Goal: Task Accomplishment & Management: Complete application form

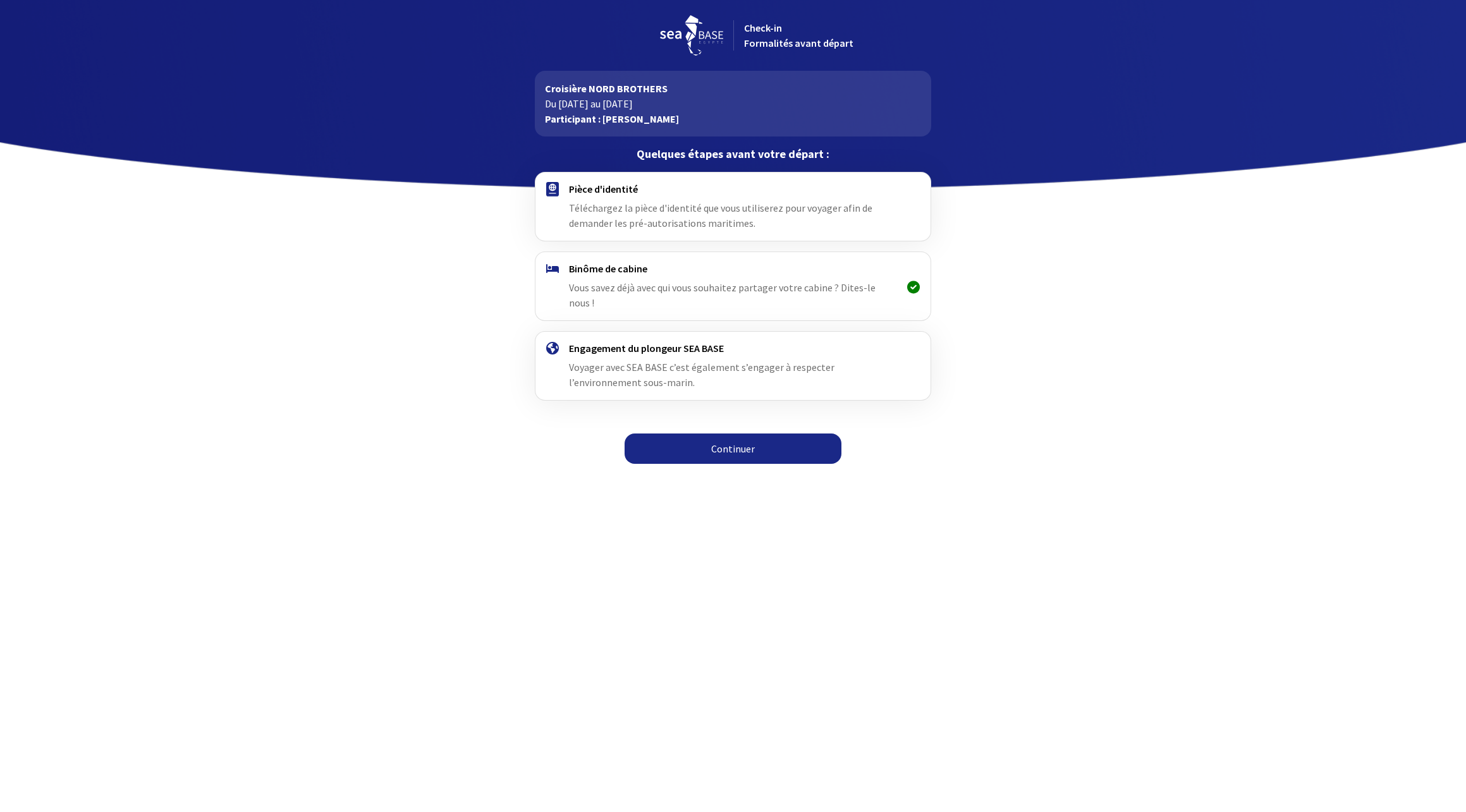
click at [851, 281] on div "Binôme de cabine Vous savez déjà avec qui vous souhaitez partager votre cabine …" at bounding box center [733, 286] width 328 height 48
click at [651, 215] on div "Pièce d'identité Téléchargez la pièce d'identité que vous utiliserez pour voyag…" at bounding box center [733, 207] width 328 height 48
click at [731, 433] on link "Continuer" at bounding box center [733, 448] width 217 height 31
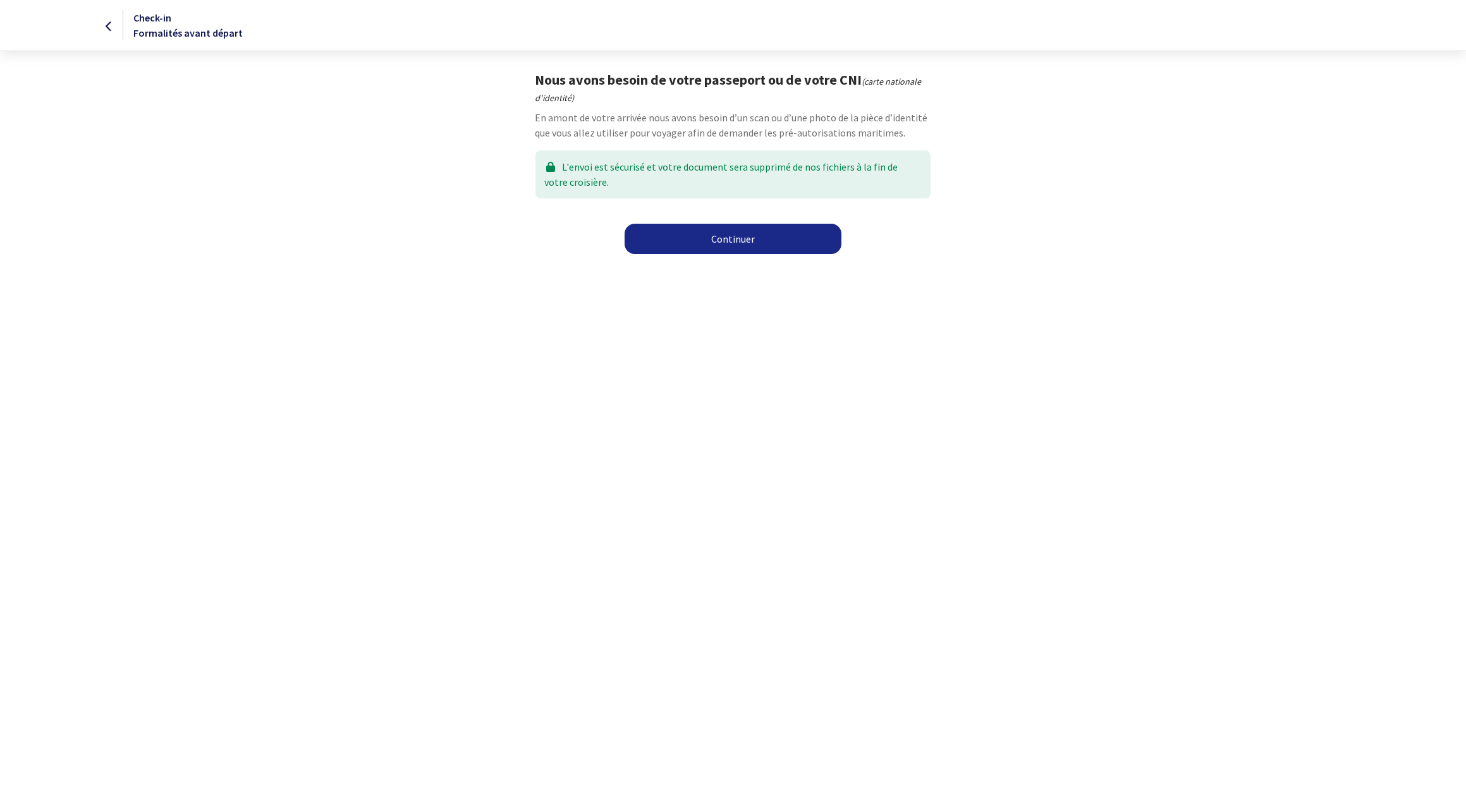
click at [714, 240] on link "Continuer" at bounding box center [733, 238] width 217 height 31
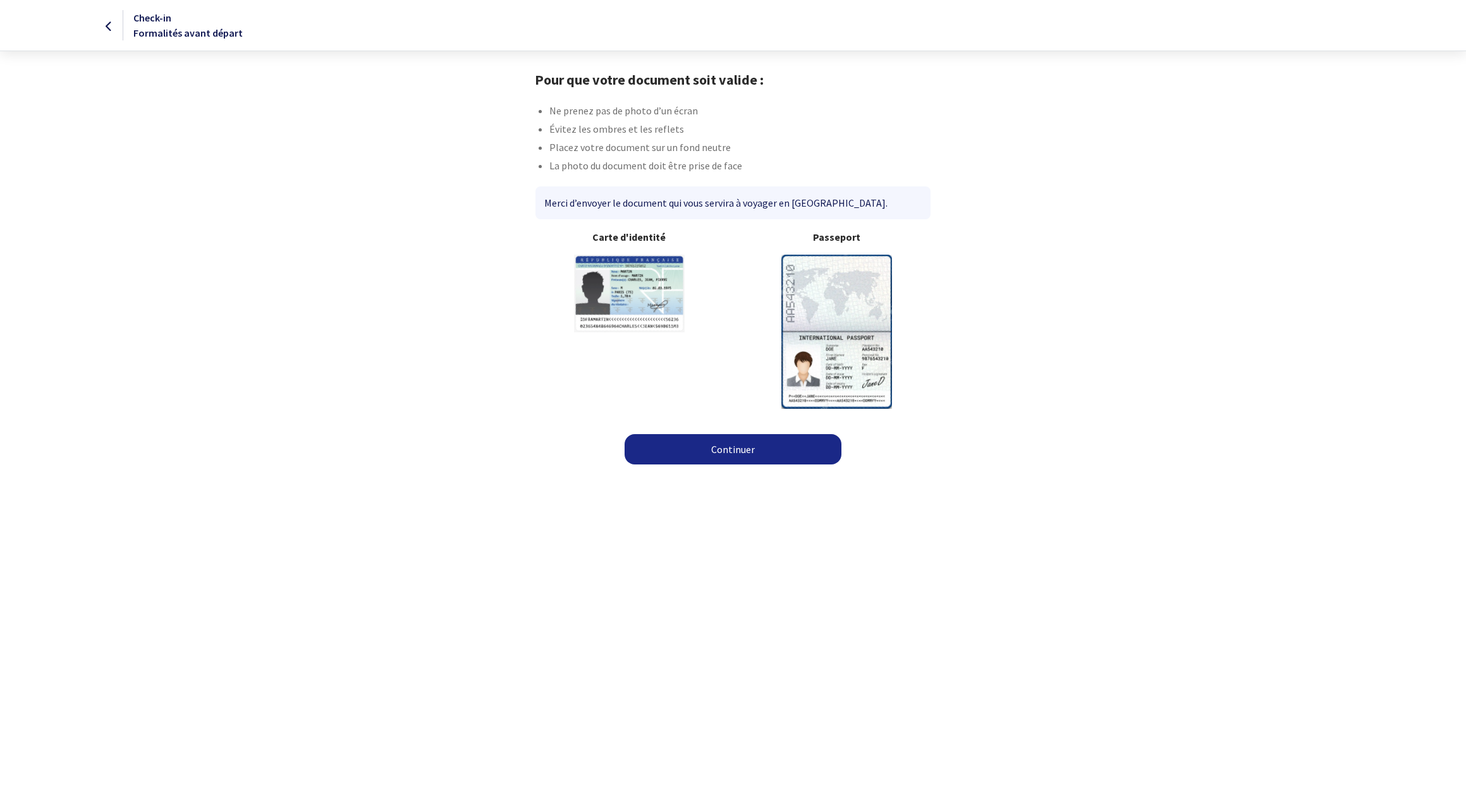
click at [724, 443] on link "Continuer" at bounding box center [733, 449] width 217 height 31
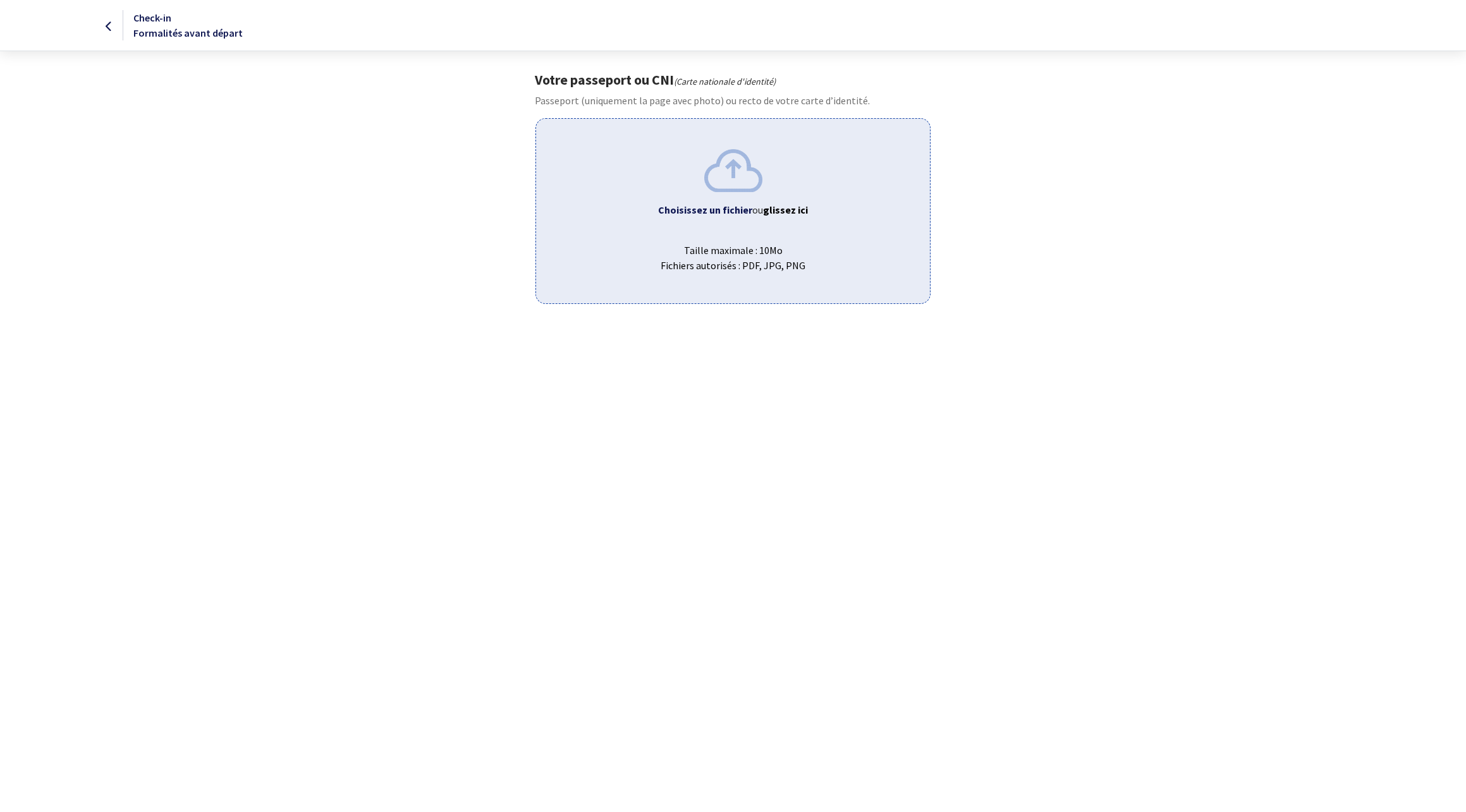
click at [500, 303] on html "Check-in Formalités avant départ Votre passeport ou CNI (Carte nationale d'iden…" at bounding box center [733, 151] width 1466 height 303
click at [766, 245] on span "Taille maximale : 10Mo Fichiers autorisés : PDF, JPG, PNG" at bounding box center [733, 252] width 374 height 41
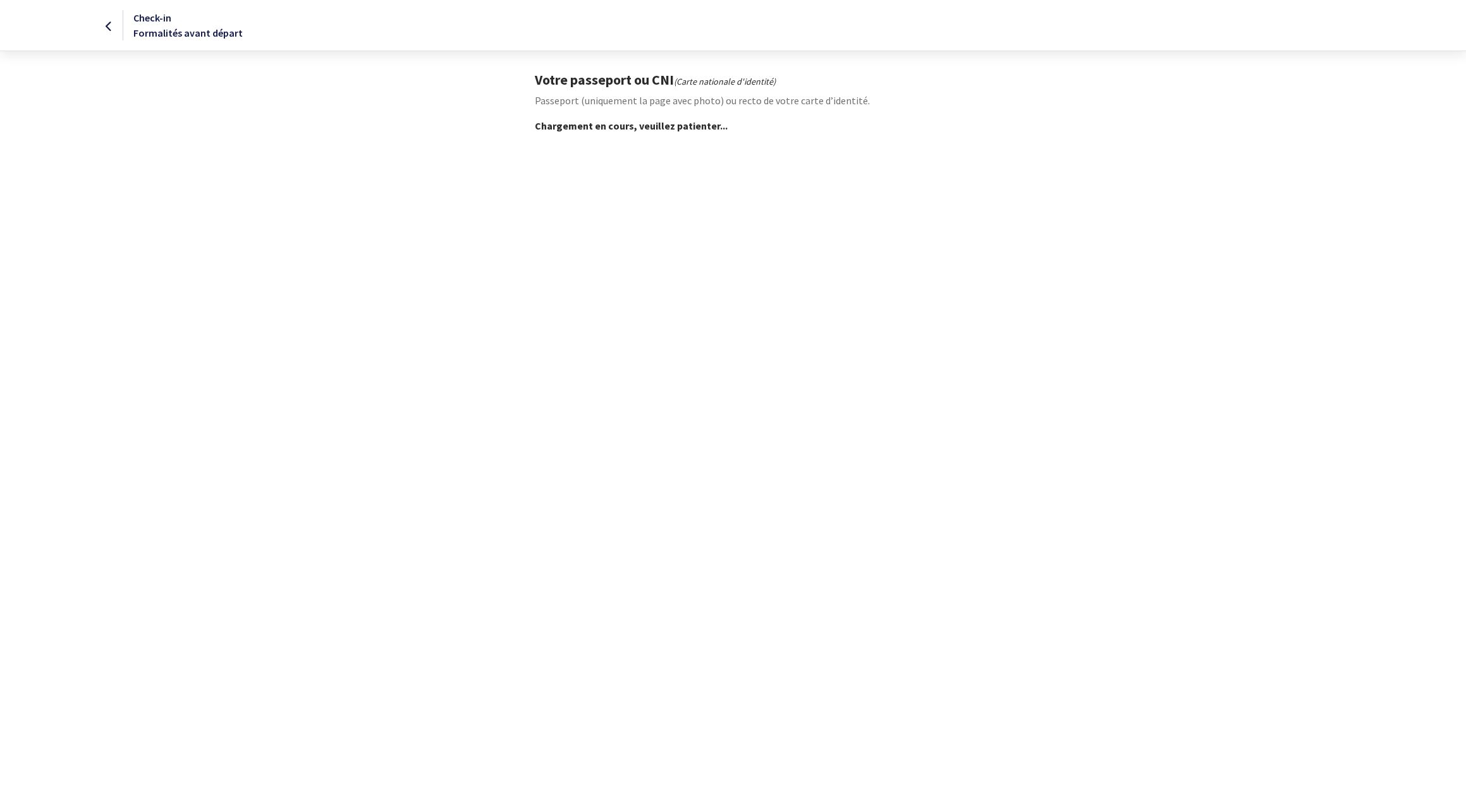
click at [337, 133] on html "Check-in Formalités avant départ Votre passeport ou CNI (Carte nationale d'iden…" at bounding box center [733, 66] width 1466 height 133
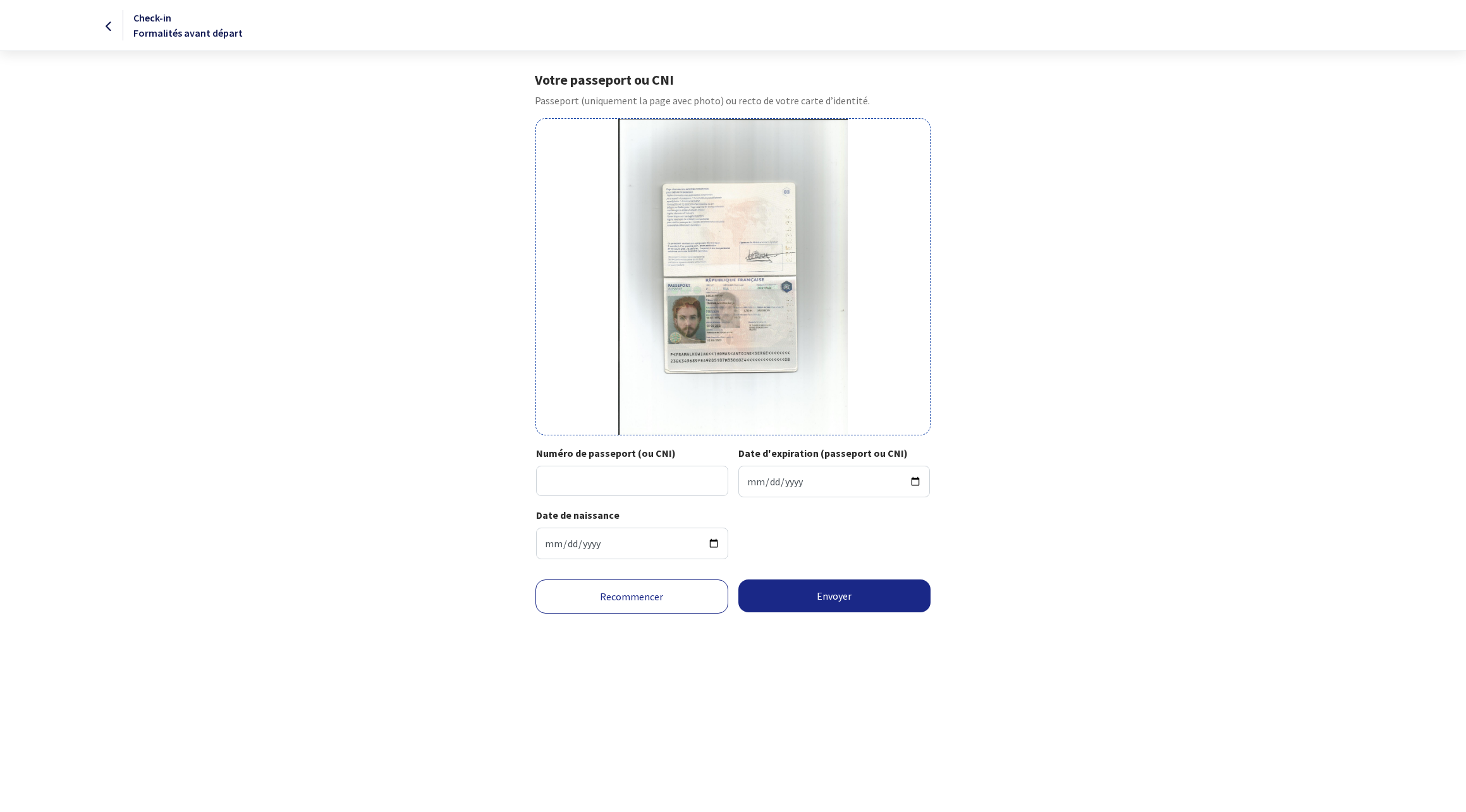
click at [360, 478] on form "Votre passeport ou CNI Passeport (uniquement la page avec photo) ou recto de vo…" at bounding box center [733, 365] width 1466 height 588
click at [105, 27] on div at bounding box center [61, 25] width 122 height 15
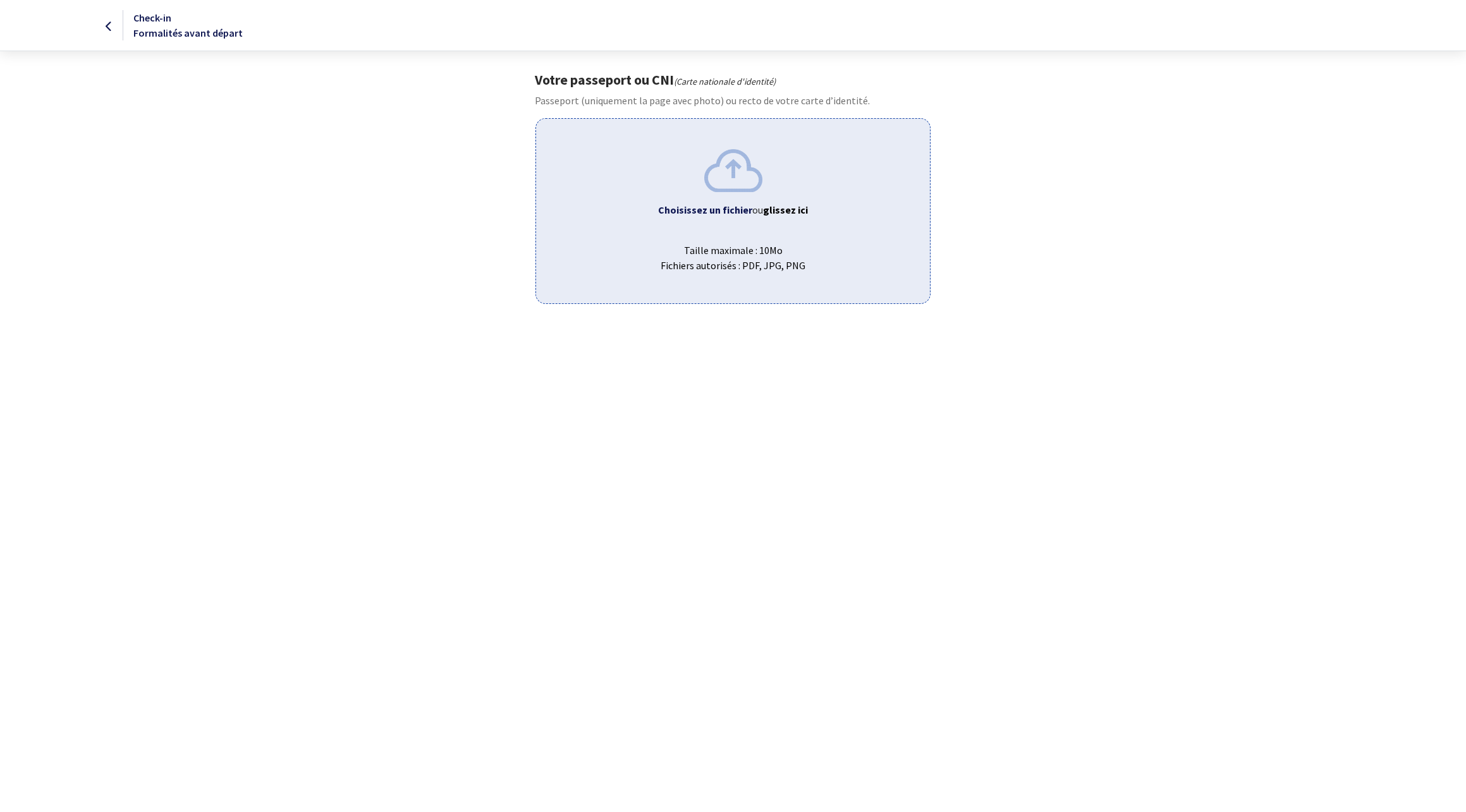
click at [708, 183] on img at bounding box center [733, 170] width 58 height 42
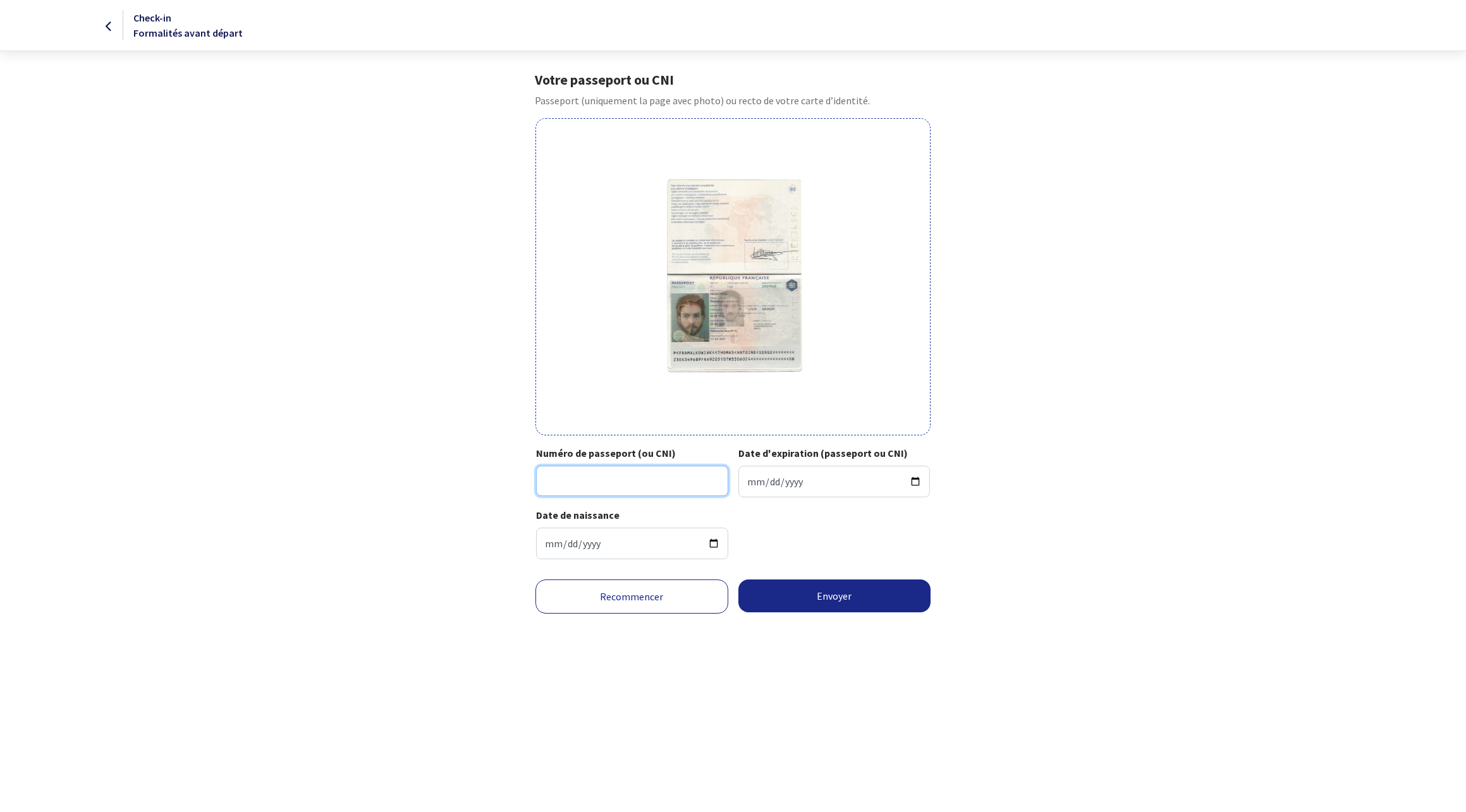
click at [602, 486] on input "Numéro de passeport (ou CNI)" at bounding box center [632, 480] width 192 height 31
type input "23EK34968"
click at [850, 490] on input "Date d'expiration (passeport ou CNI)" at bounding box center [834, 481] width 192 height 31
click at [913, 487] on input "Date d'expiration (passeport ou CNI)" at bounding box center [834, 481] width 192 height 31
click at [916, 481] on input "Date d'expiration (passeport ou CNI)" at bounding box center [834, 481] width 192 height 31
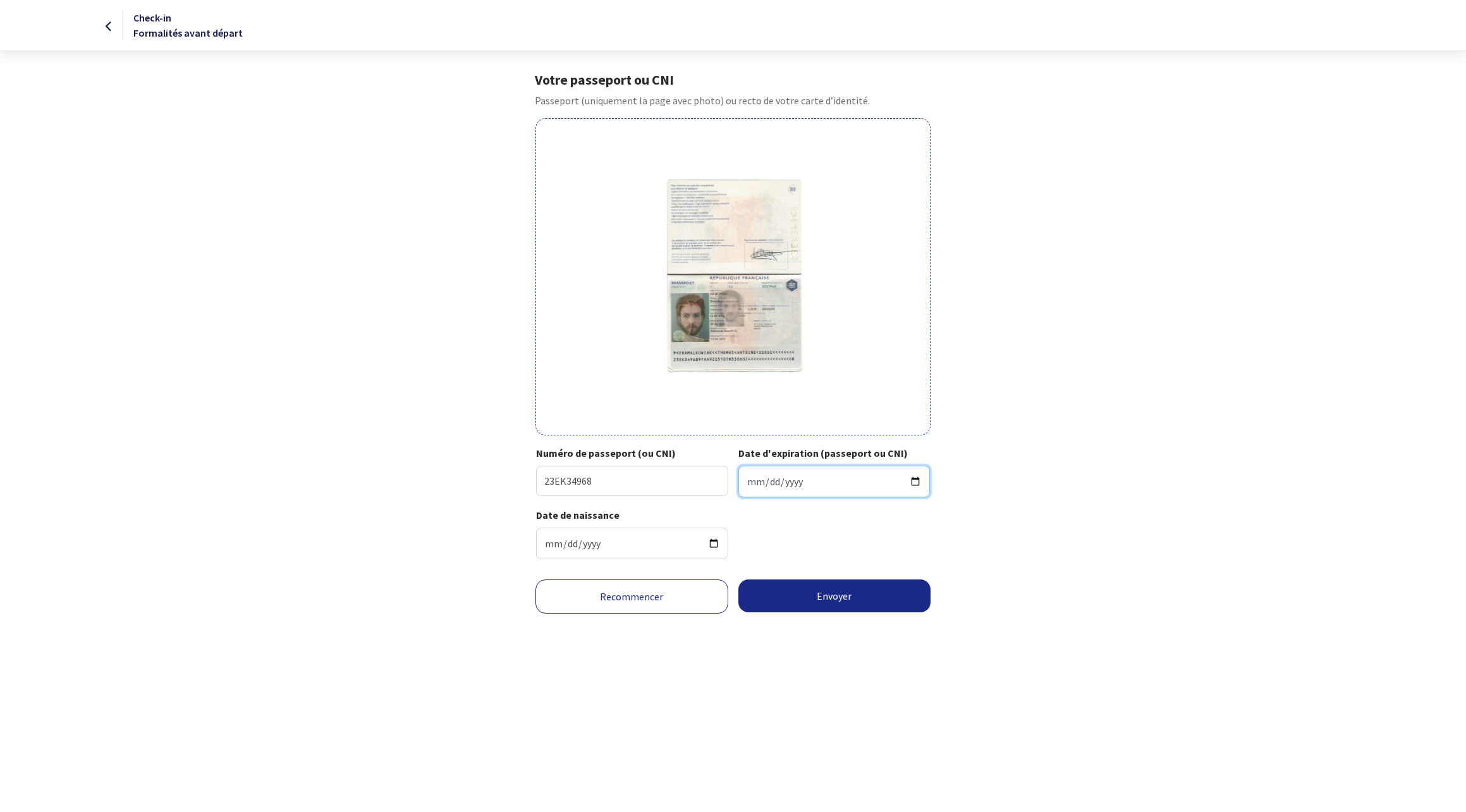
click at [771, 483] on input "2025-10-02" at bounding box center [834, 481] width 192 height 31
click at [917, 485] on input "2025-10-02" at bounding box center [834, 481] width 192 height 31
type input "2033-06-02"
click at [954, 486] on div "Votre passeport ou CNI Passeport (uniquement la page avec photo) ou recto de vo…" at bounding box center [733, 320] width 714 height 498
click at [867, 591] on button "Envoyer" at bounding box center [834, 596] width 193 height 33
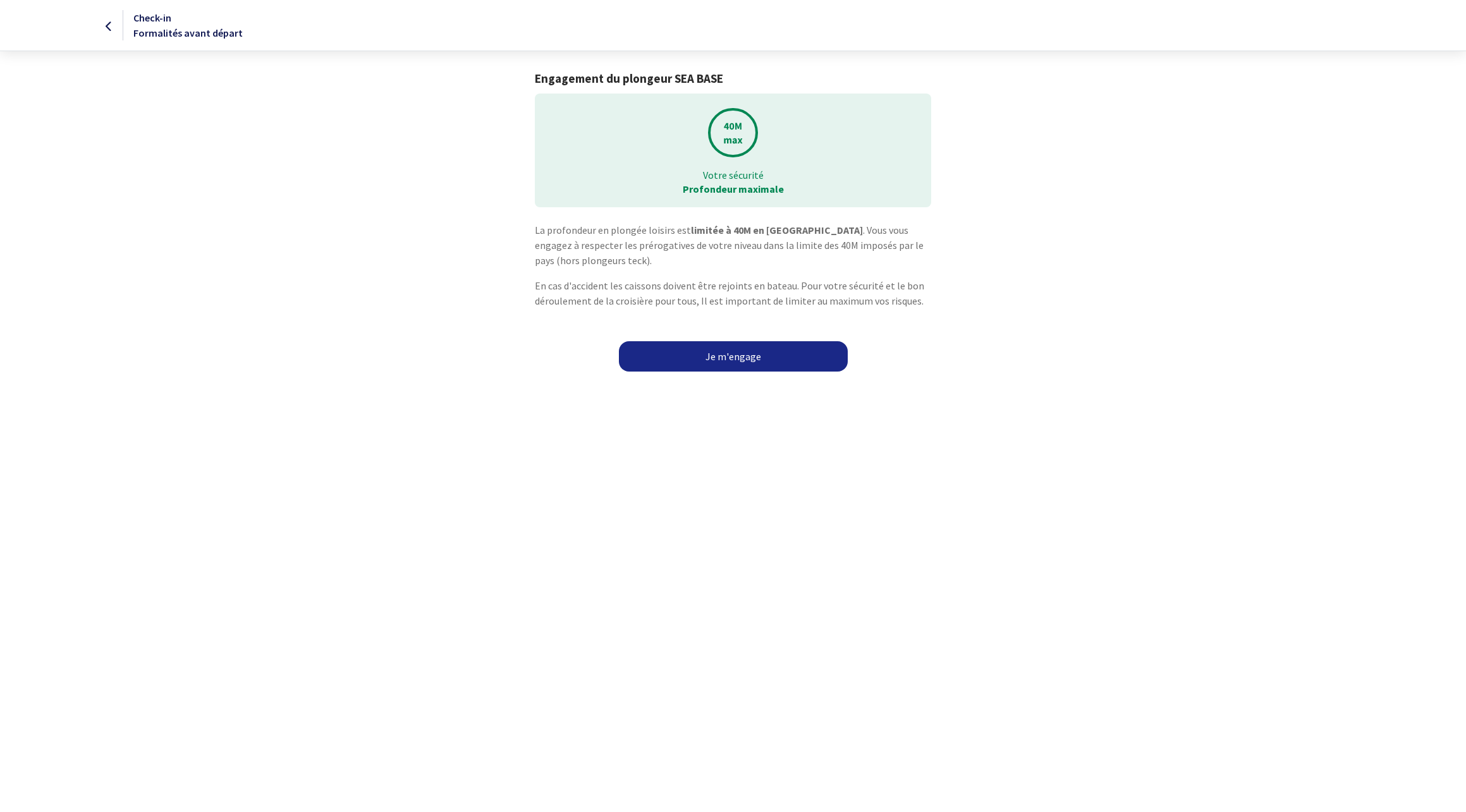
click at [765, 369] on link "Je m'engage" at bounding box center [733, 356] width 229 height 31
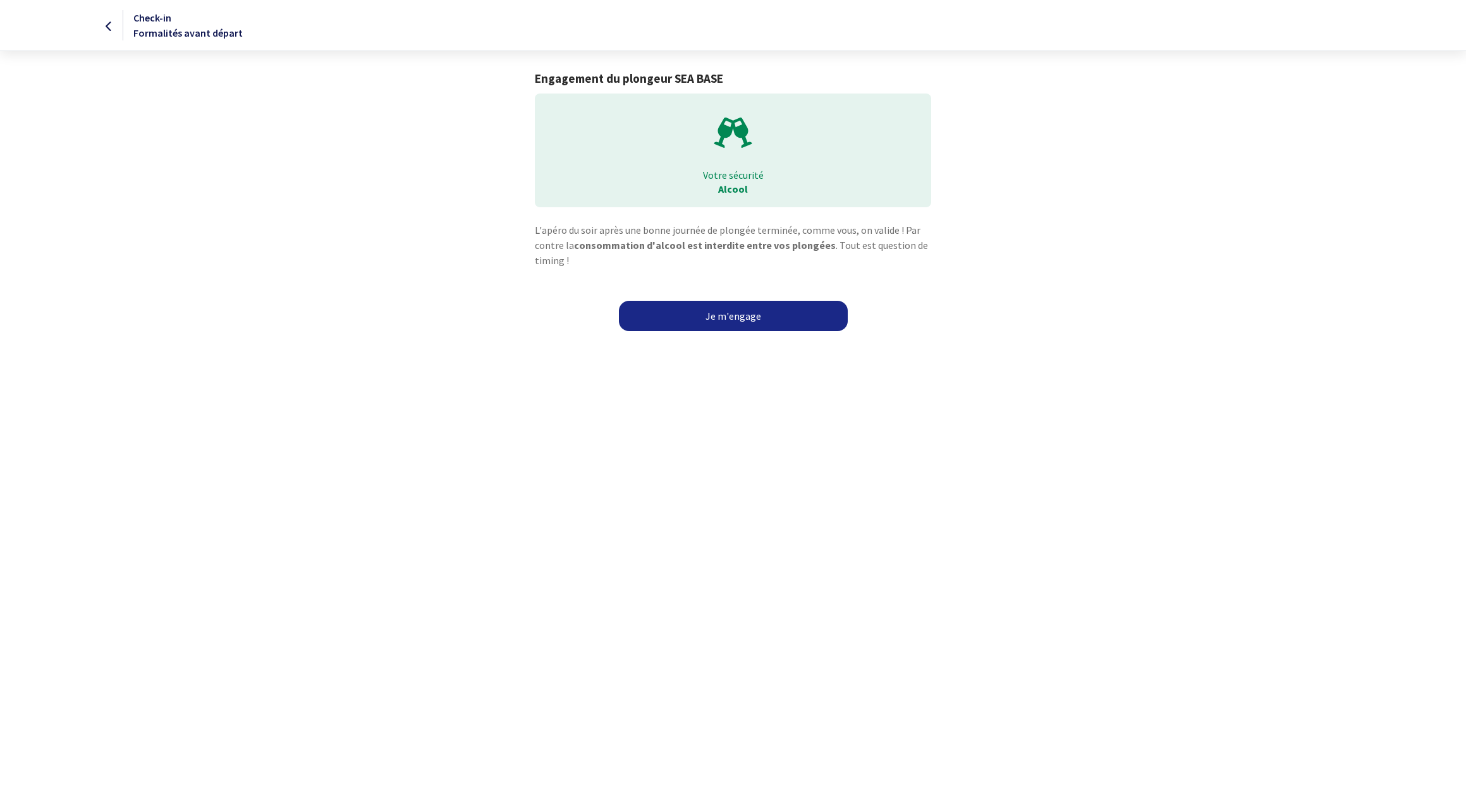
click at [725, 321] on link "Je m'engage" at bounding box center [733, 316] width 229 height 31
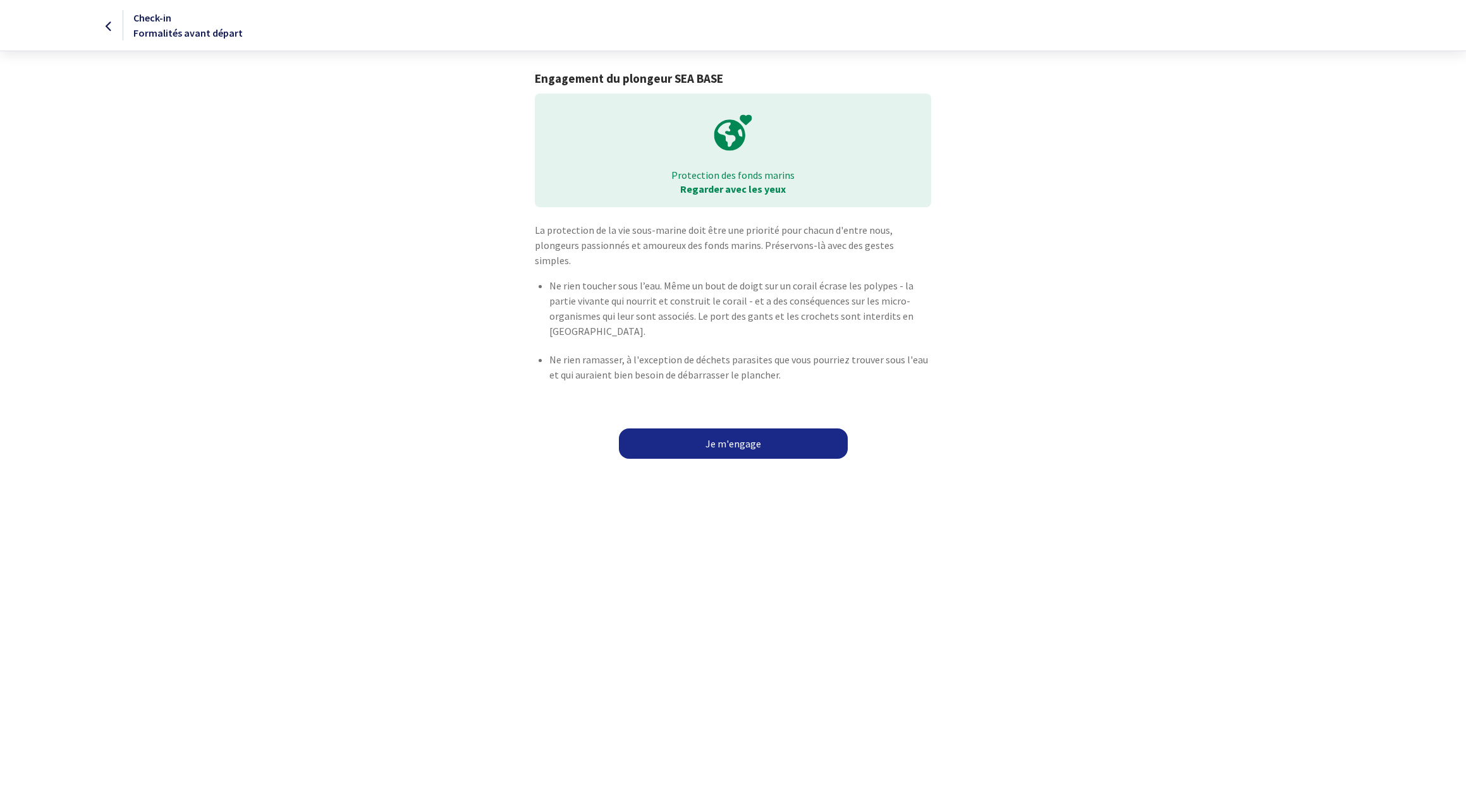
click at [711, 437] on link "Je m'engage" at bounding box center [733, 443] width 229 height 31
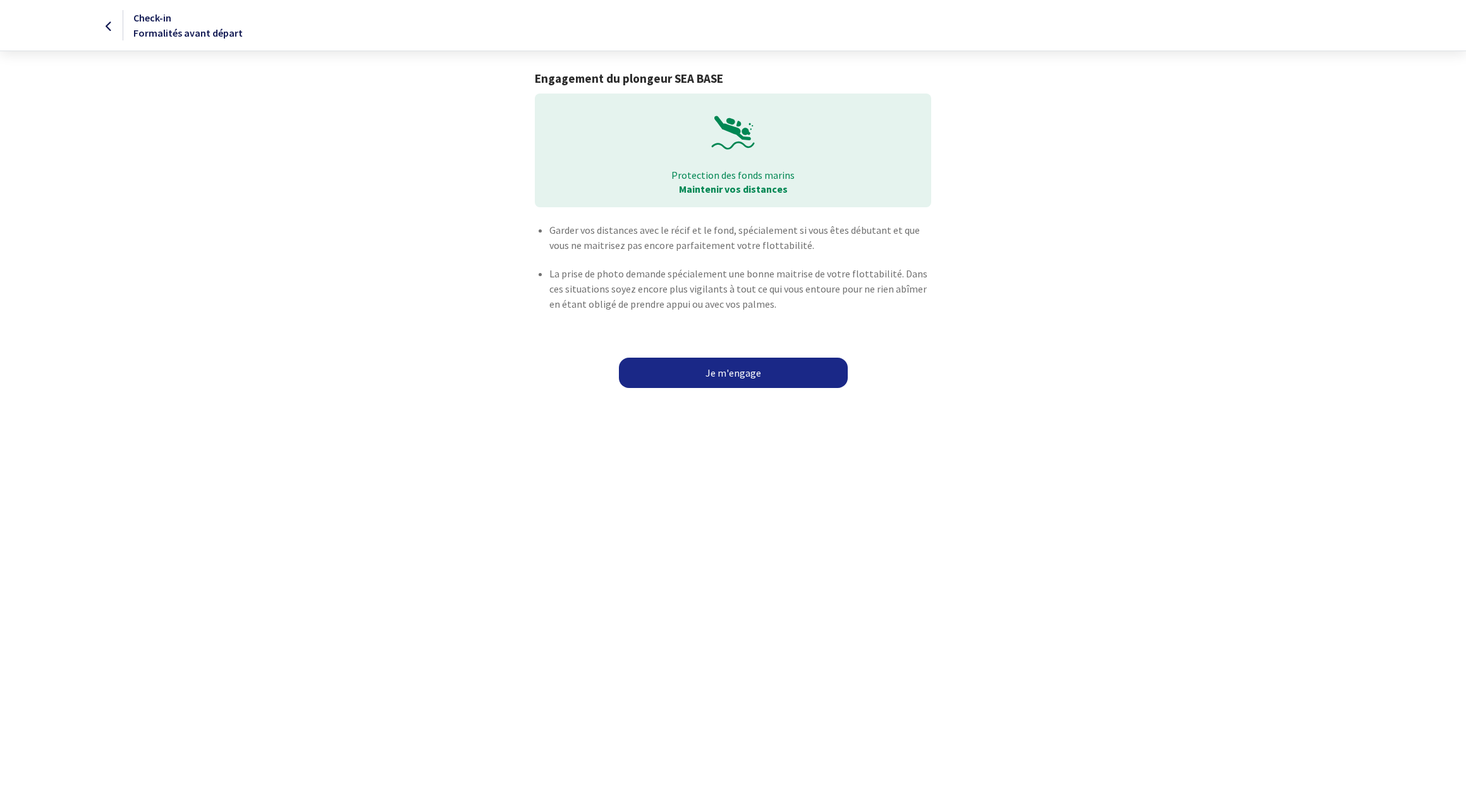
click at [708, 385] on link "Je m'engage" at bounding box center [733, 372] width 229 height 31
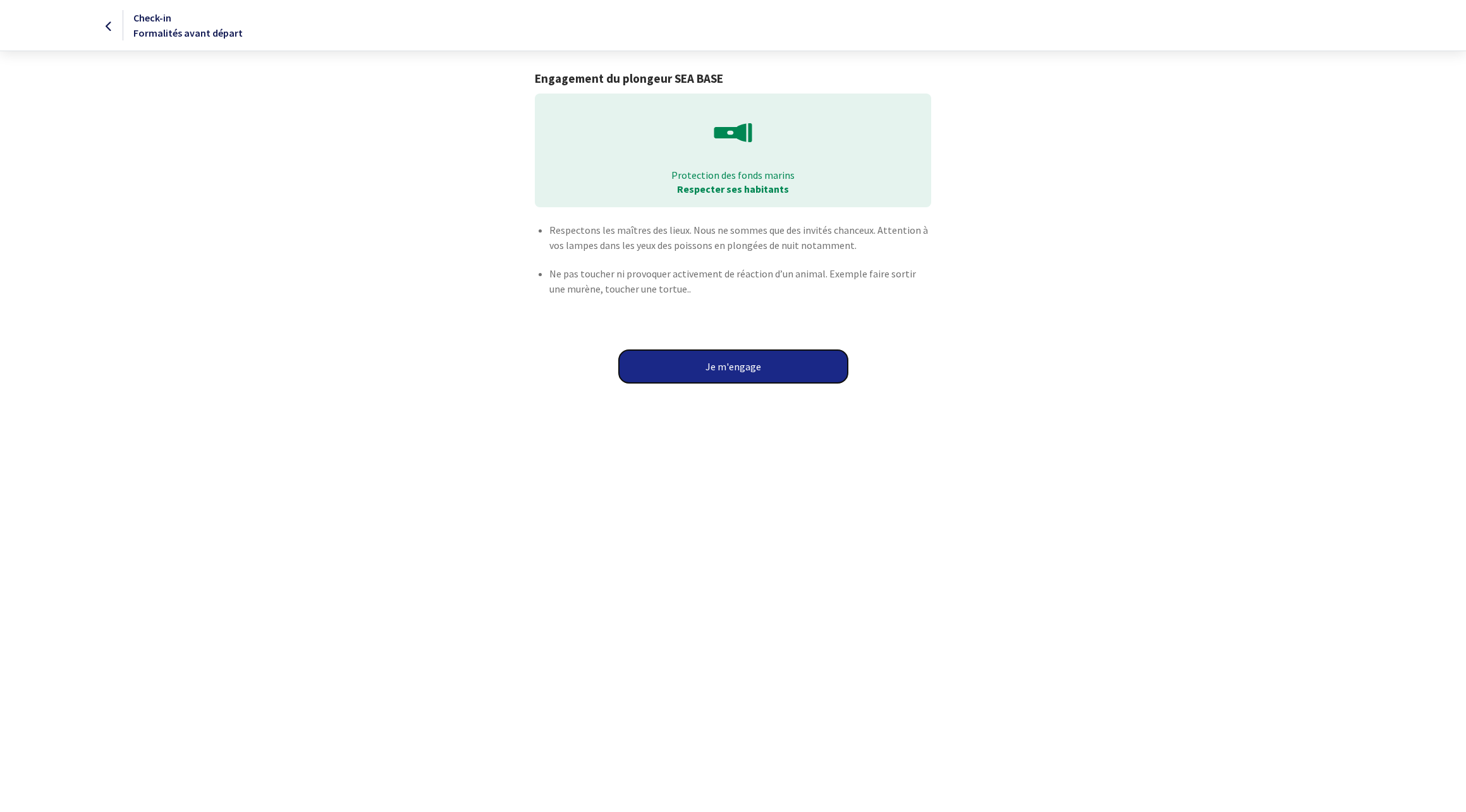
click at [708, 378] on button "Je m'engage" at bounding box center [733, 366] width 229 height 33
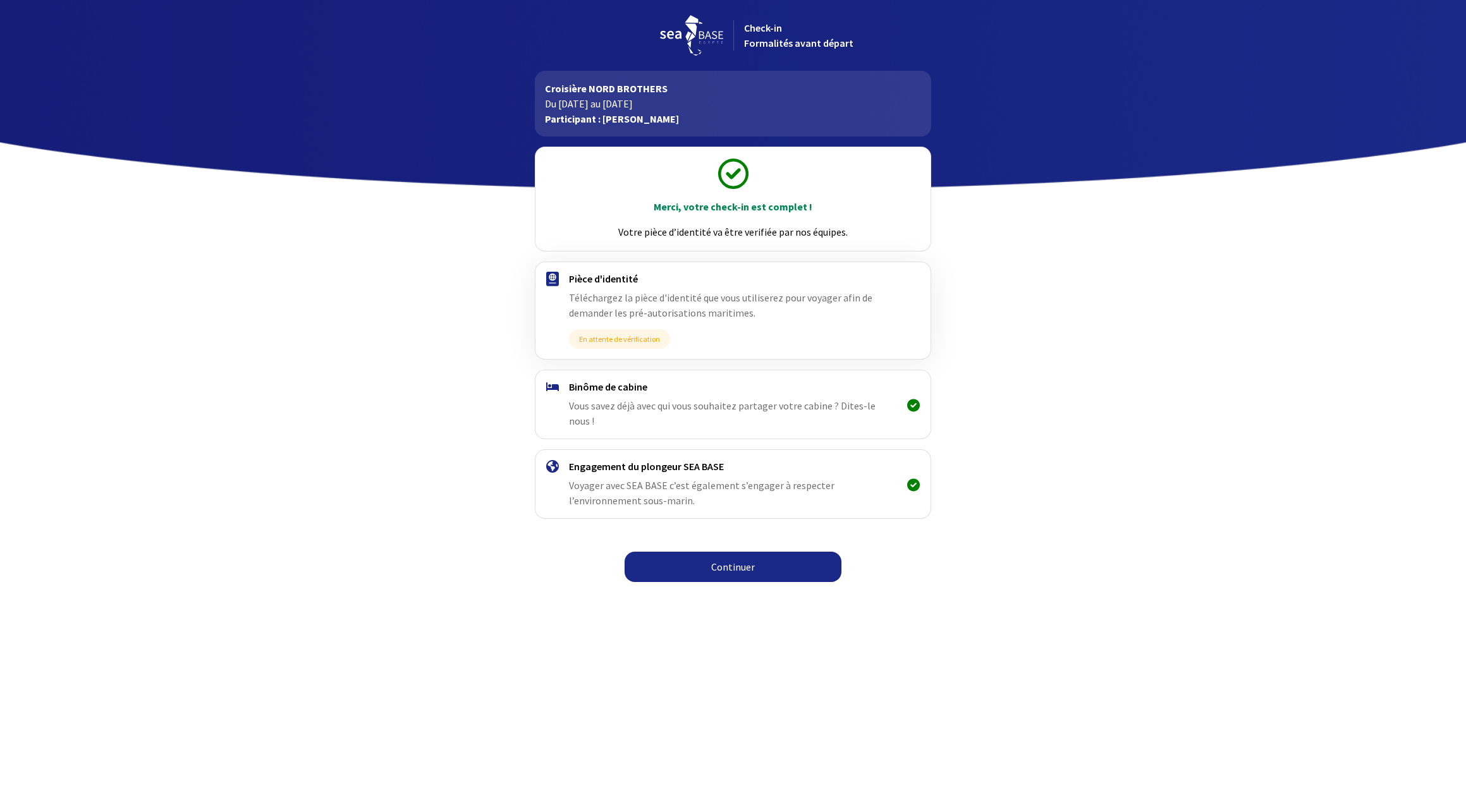
click at [774, 395] on div "Binôme de cabine Vous savez déjà avec qui vous souhaitez partager votre cabine …" at bounding box center [733, 404] width 328 height 48
click at [757, 552] on link "Continuer" at bounding box center [733, 566] width 217 height 31
click at [678, 553] on link "Continuer" at bounding box center [733, 566] width 217 height 31
click at [695, 28] on img at bounding box center [692, 35] width 63 height 41
